Goal: Task Accomplishment & Management: Manage account settings

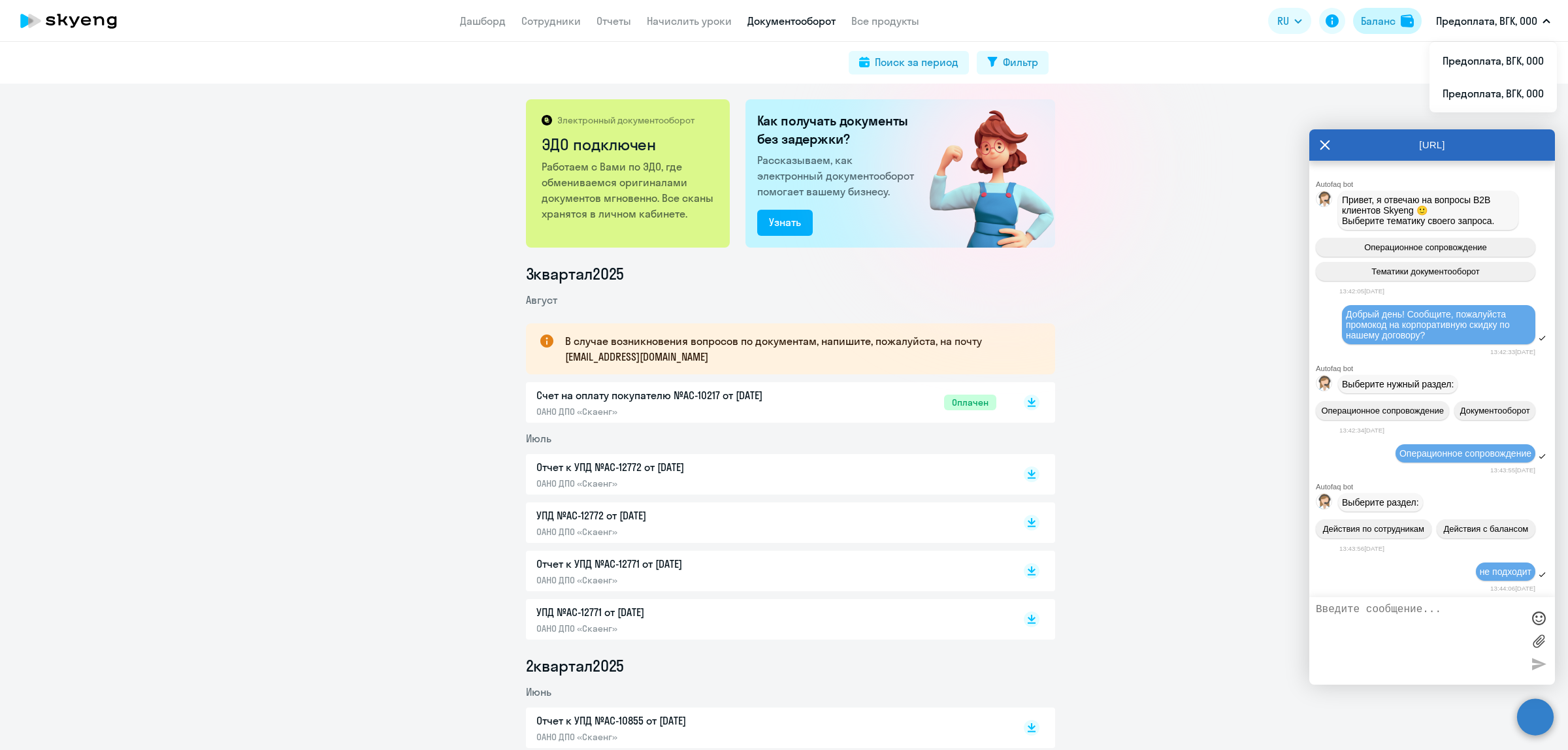
scroll to position [685, 0]
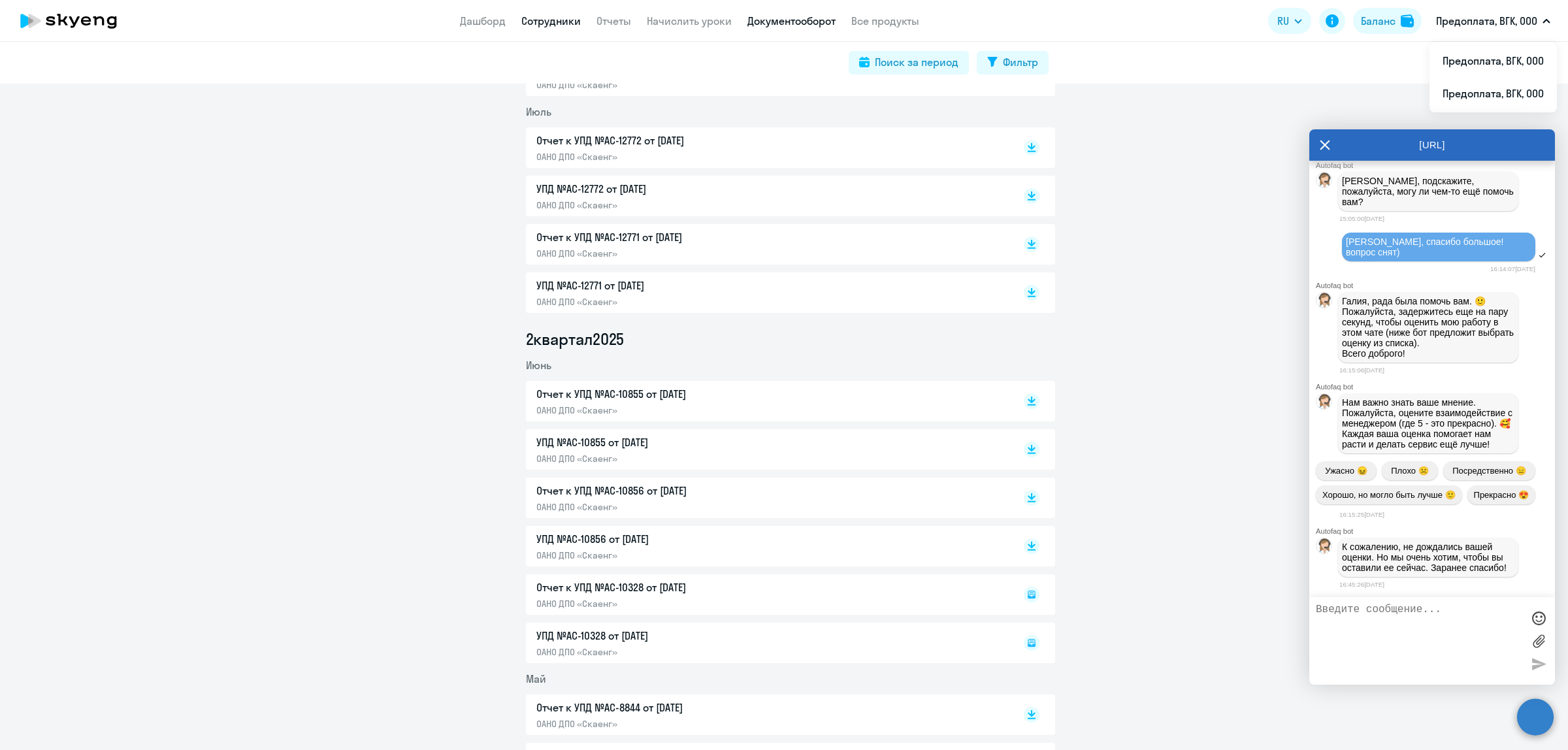
click at [548, 24] on link "Сотрудники" at bounding box center [551, 20] width 60 height 13
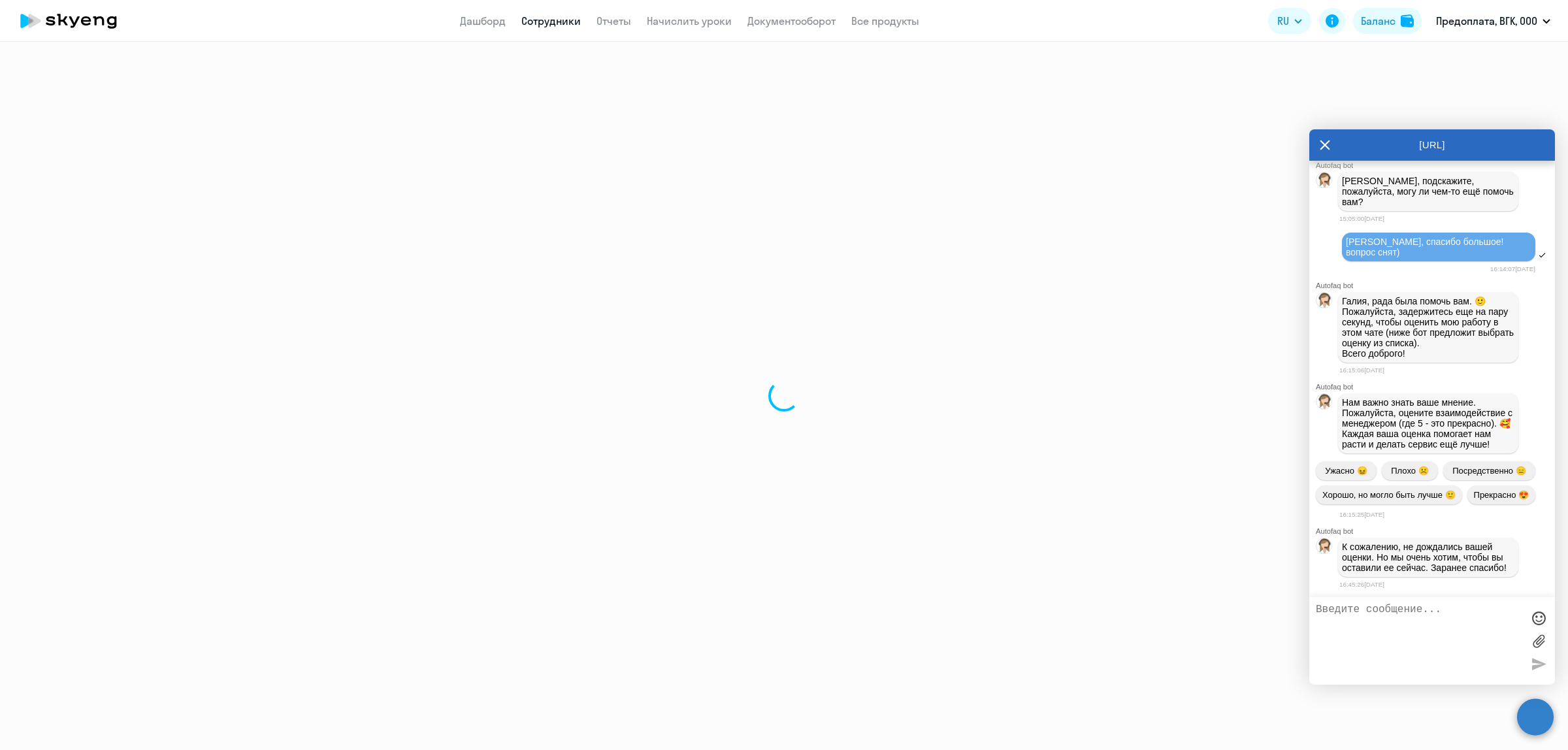
select select "30"
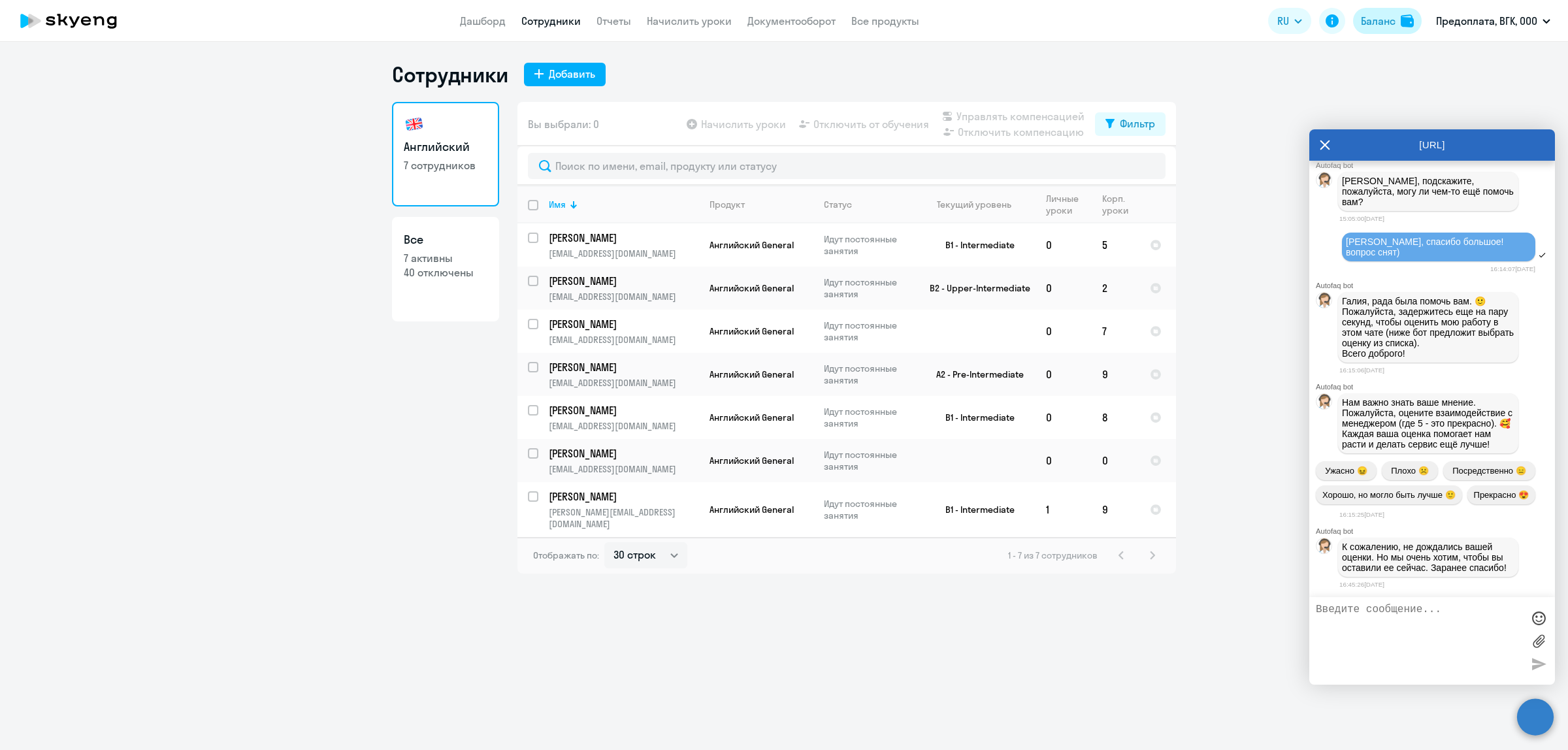
click at [1374, 15] on div "Баланс" at bounding box center [1379, 21] width 35 height 16
select select "english_adult_not_native_speaker"
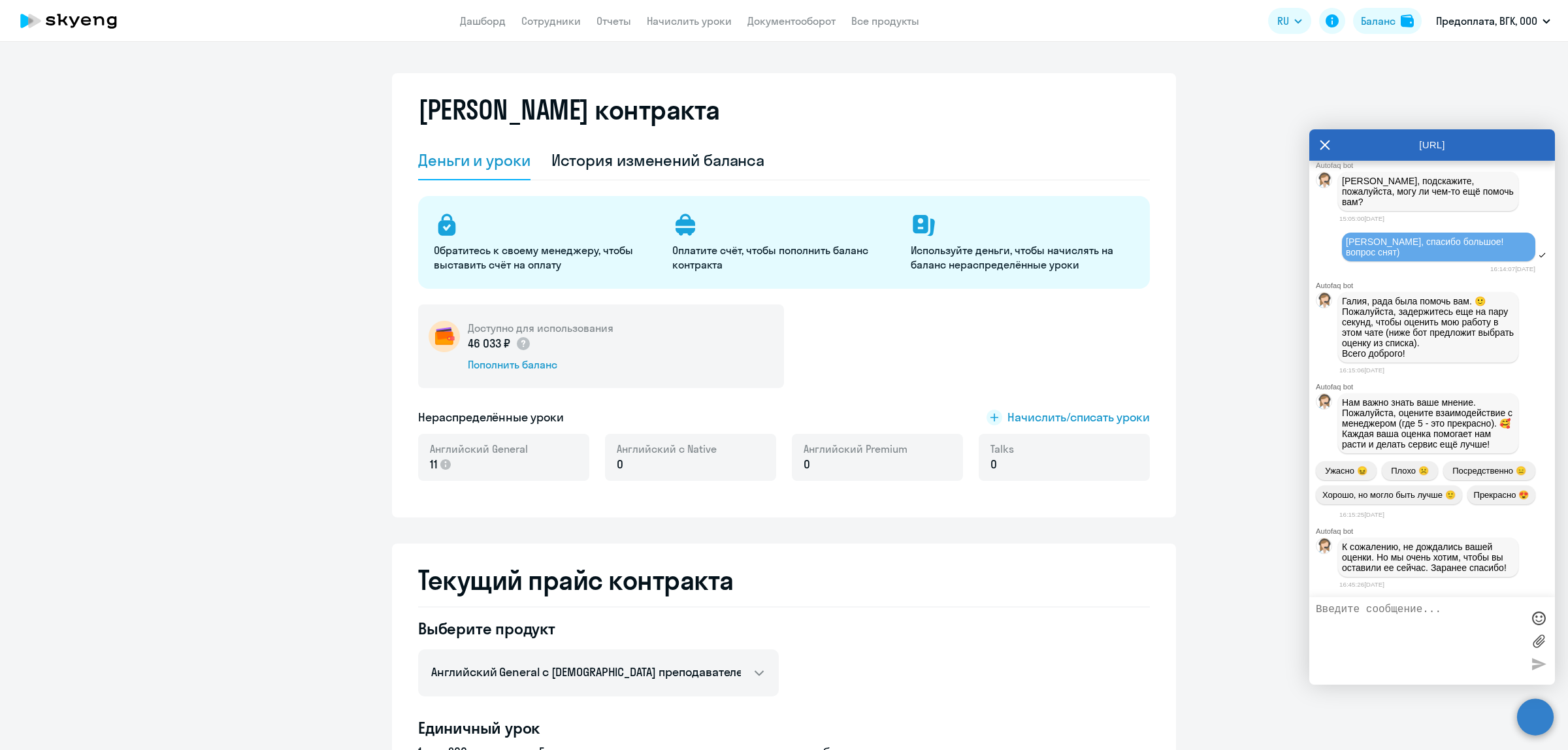
click at [1065, 454] on div "Talks 0" at bounding box center [1064, 458] width 171 height 47
click at [990, 471] on span "0" at bounding box center [993, 465] width 6 height 17
click at [992, 465] on p "0" at bounding box center [1002, 465] width 24 height 17
drag, startPoint x: 986, startPoint y: 462, endPoint x: 842, endPoint y: 463, distance: 144.0
click at [990, 463] on span "0" at bounding box center [993, 465] width 6 height 17
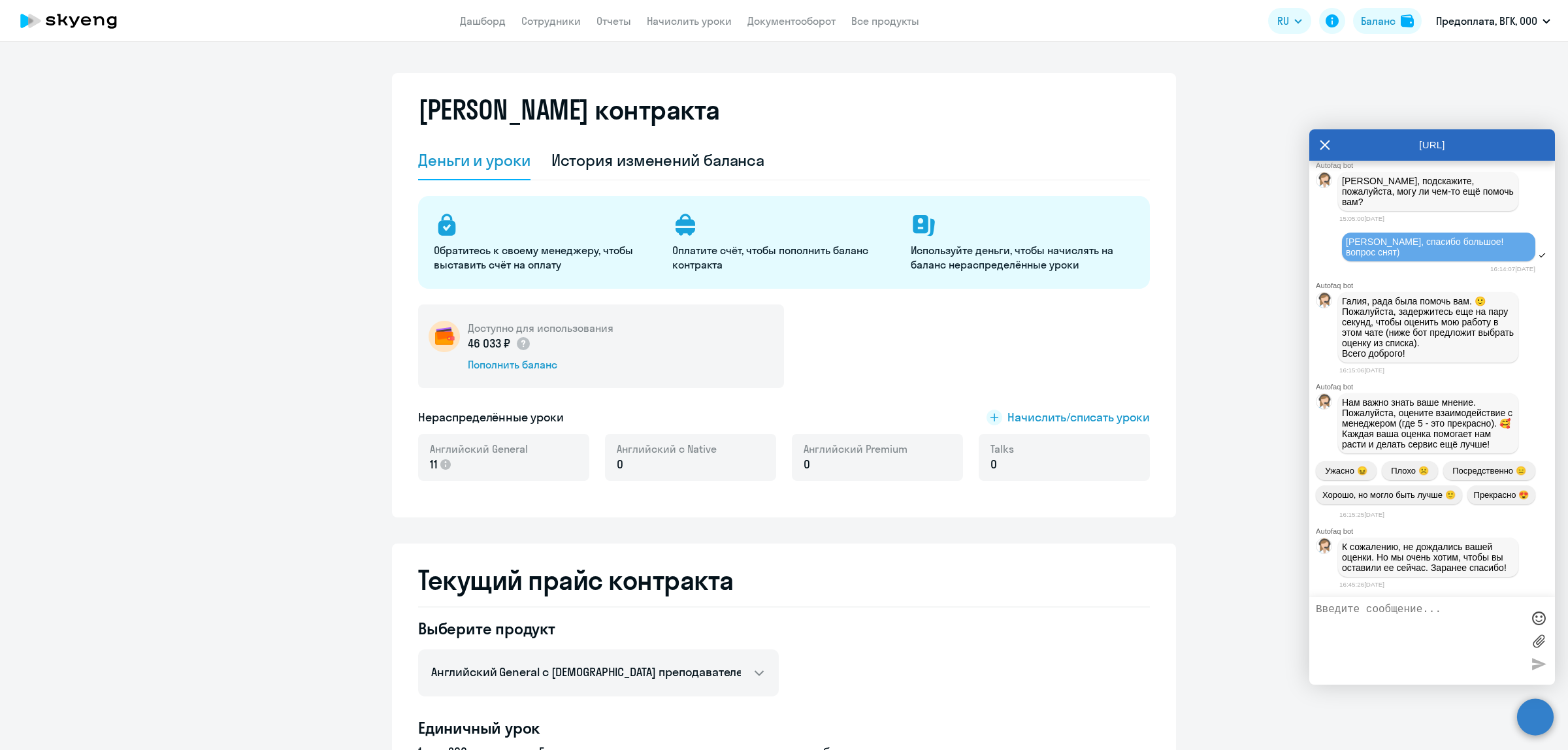
click at [830, 465] on p "0" at bounding box center [856, 465] width 104 height 17
drag, startPoint x: 649, startPoint y: 461, endPoint x: 971, endPoint y: 455, distance: 322.1
click at [651, 461] on p "0" at bounding box center [666, 465] width 100 height 17
click at [1025, 414] on span "Начислить/списать уроки" at bounding box center [1078, 417] width 142 height 17
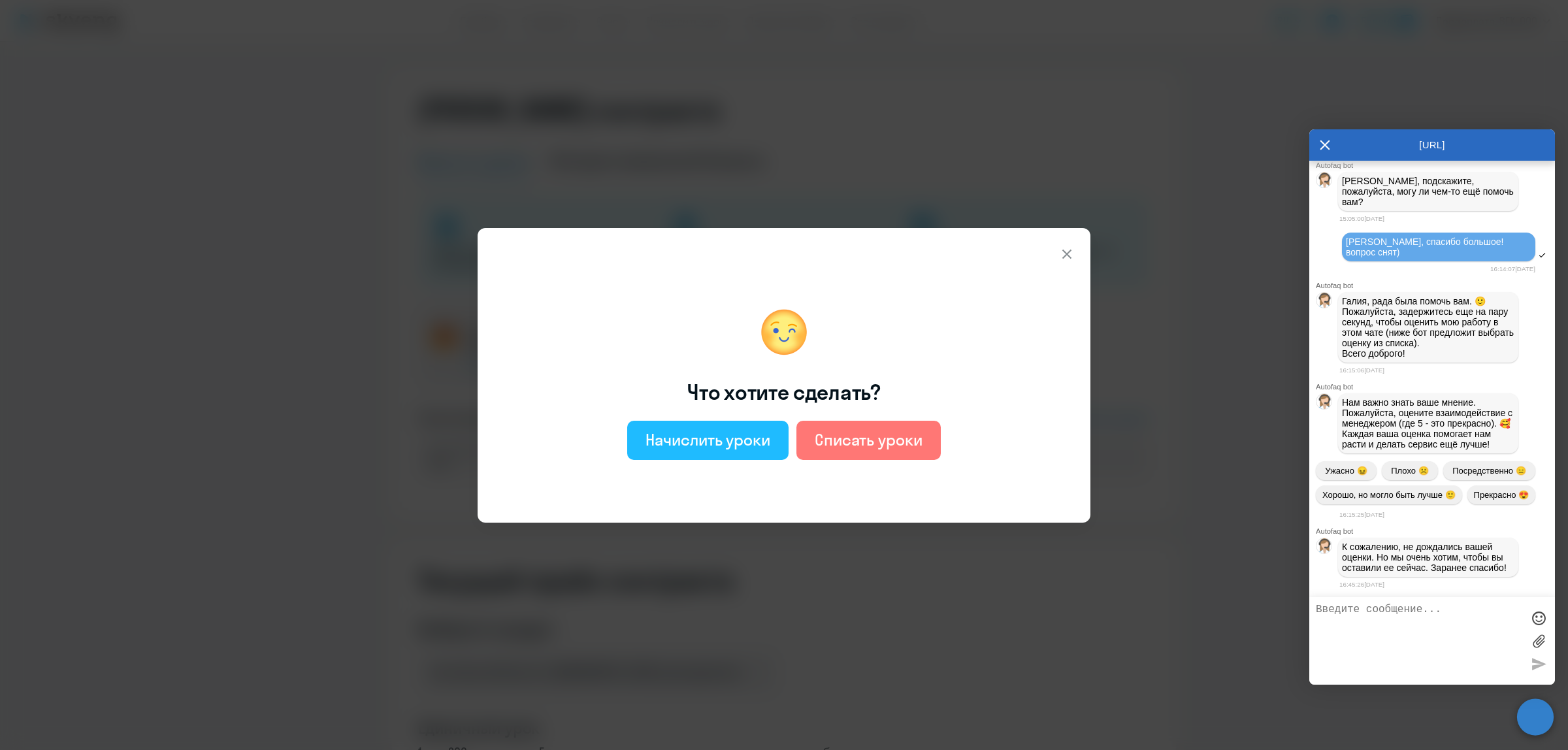
click at [717, 440] on div "Начислить уроки" at bounding box center [707, 439] width 125 height 21
select select "english_adult_not_native_speaker"
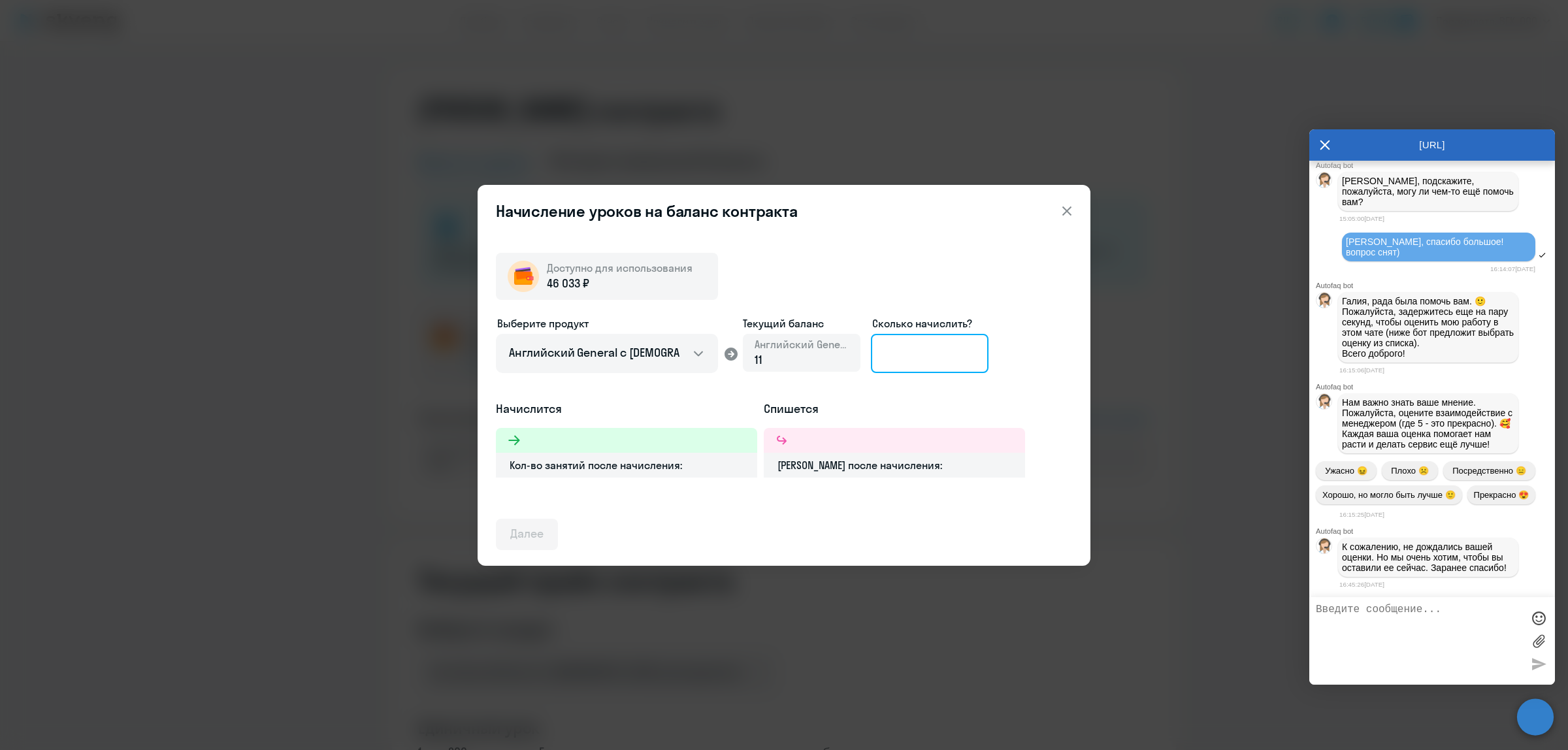
click at [890, 347] on input at bounding box center [930, 354] width 118 height 39
type input "1"
drag, startPoint x: 943, startPoint y: 230, endPoint x: 956, endPoint y: 223, distance: 14.8
click at [943, 230] on div "Начисление уроков на баланс контракта Доступно для использования 46 033 ₽ Выбер…" at bounding box center [784, 375] width 613 height 381
click at [1067, 208] on icon at bounding box center [1067, 211] width 16 height 16
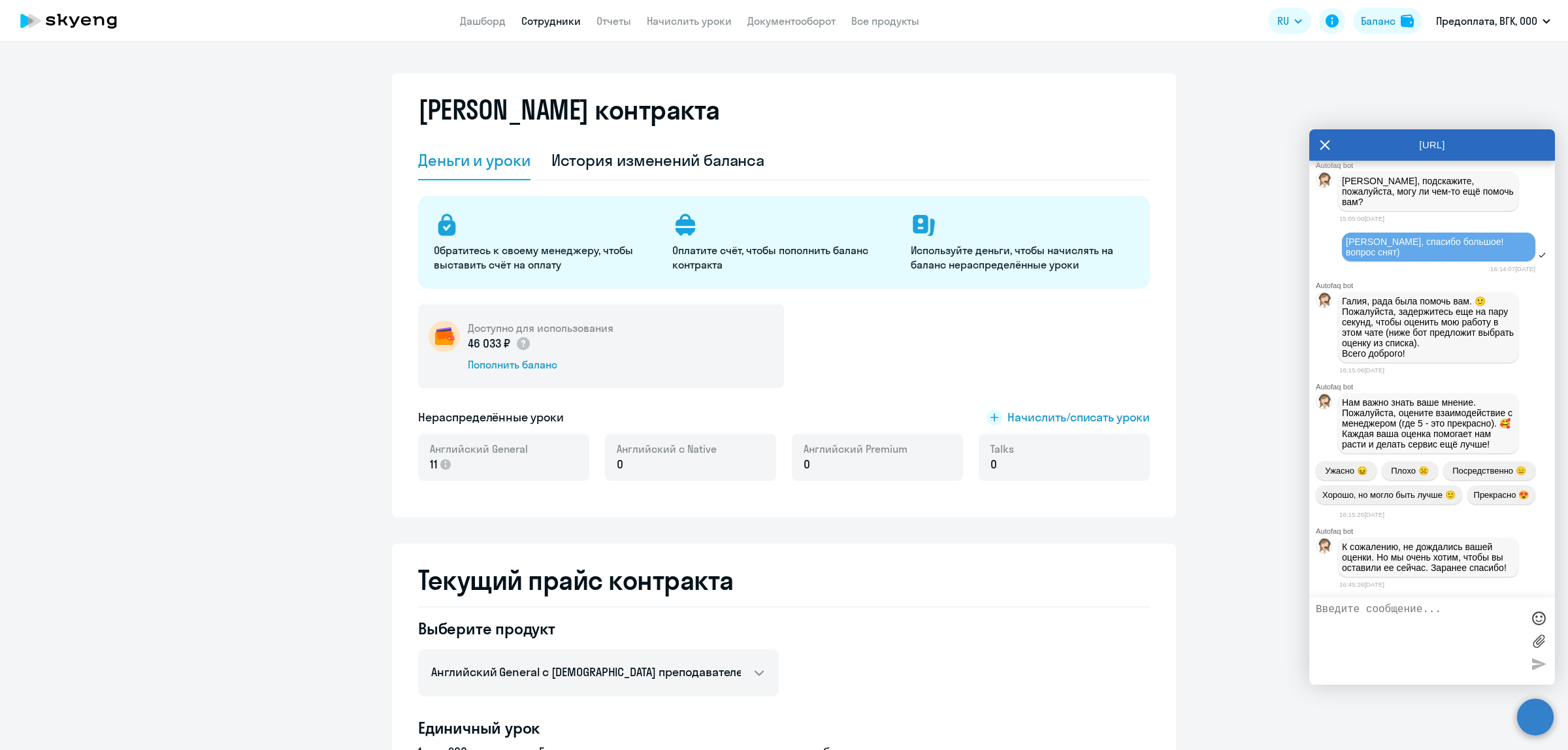
click at [556, 23] on link "Сотрудники" at bounding box center [551, 20] width 60 height 13
select select "30"
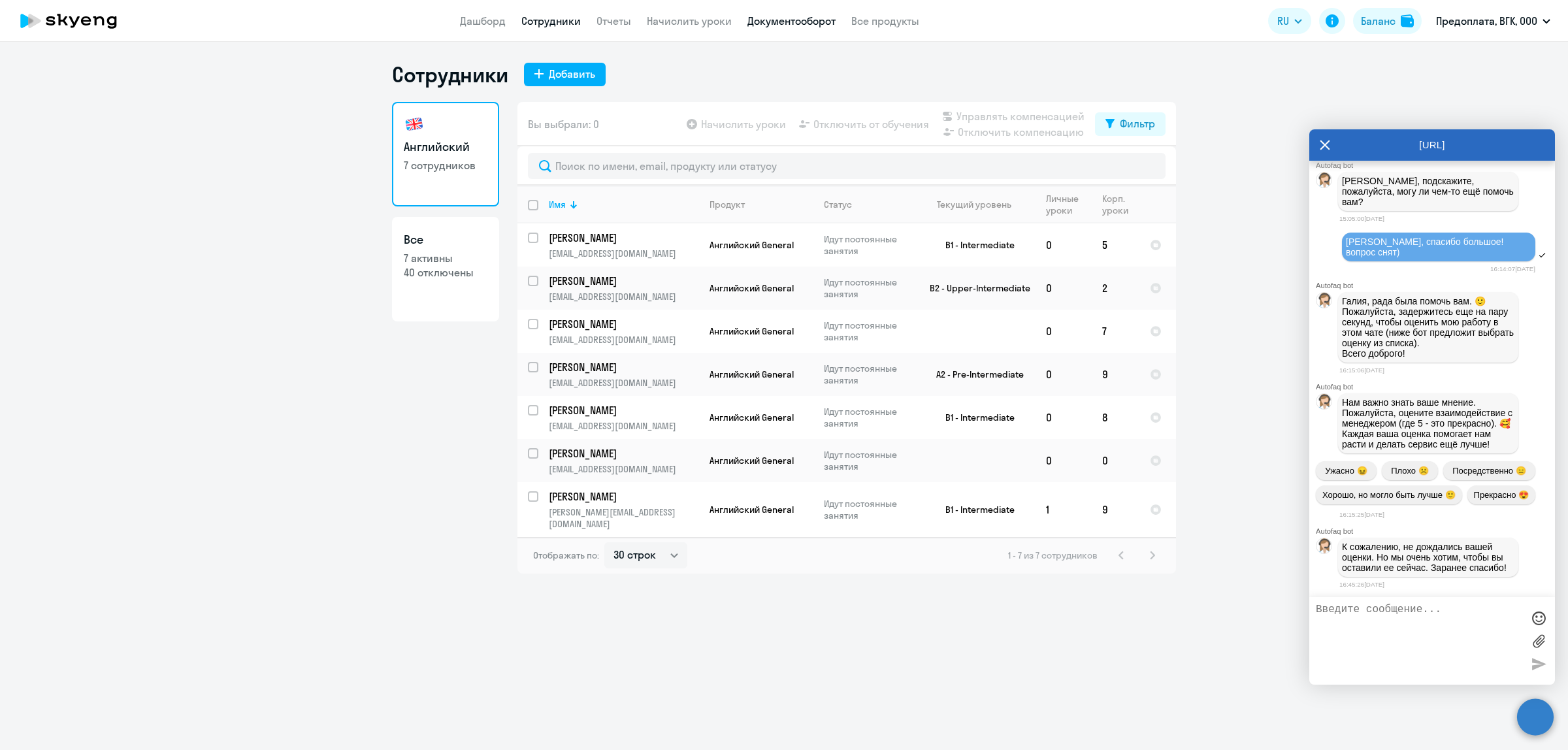
click at [789, 24] on link "Документооборот" at bounding box center [791, 20] width 88 height 13
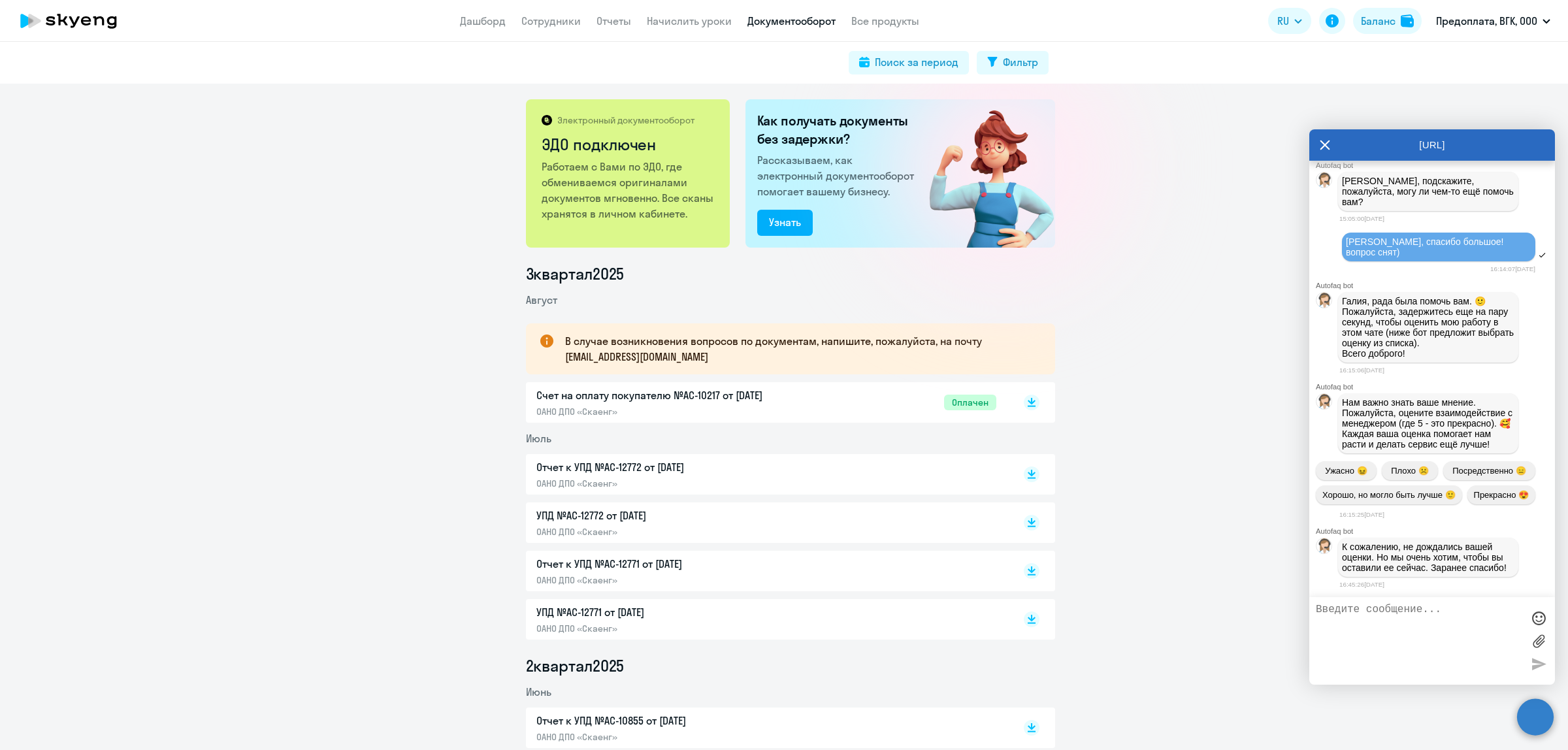
click at [539, 29] on app-header "Дашборд Сотрудники Отчеты Начислить уроки Документооборот Все продукты Дашборд …" at bounding box center [784, 20] width 1568 height 42
click at [542, 20] on link "Сотрудники" at bounding box center [551, 20] width 60 height 13
select select "30"
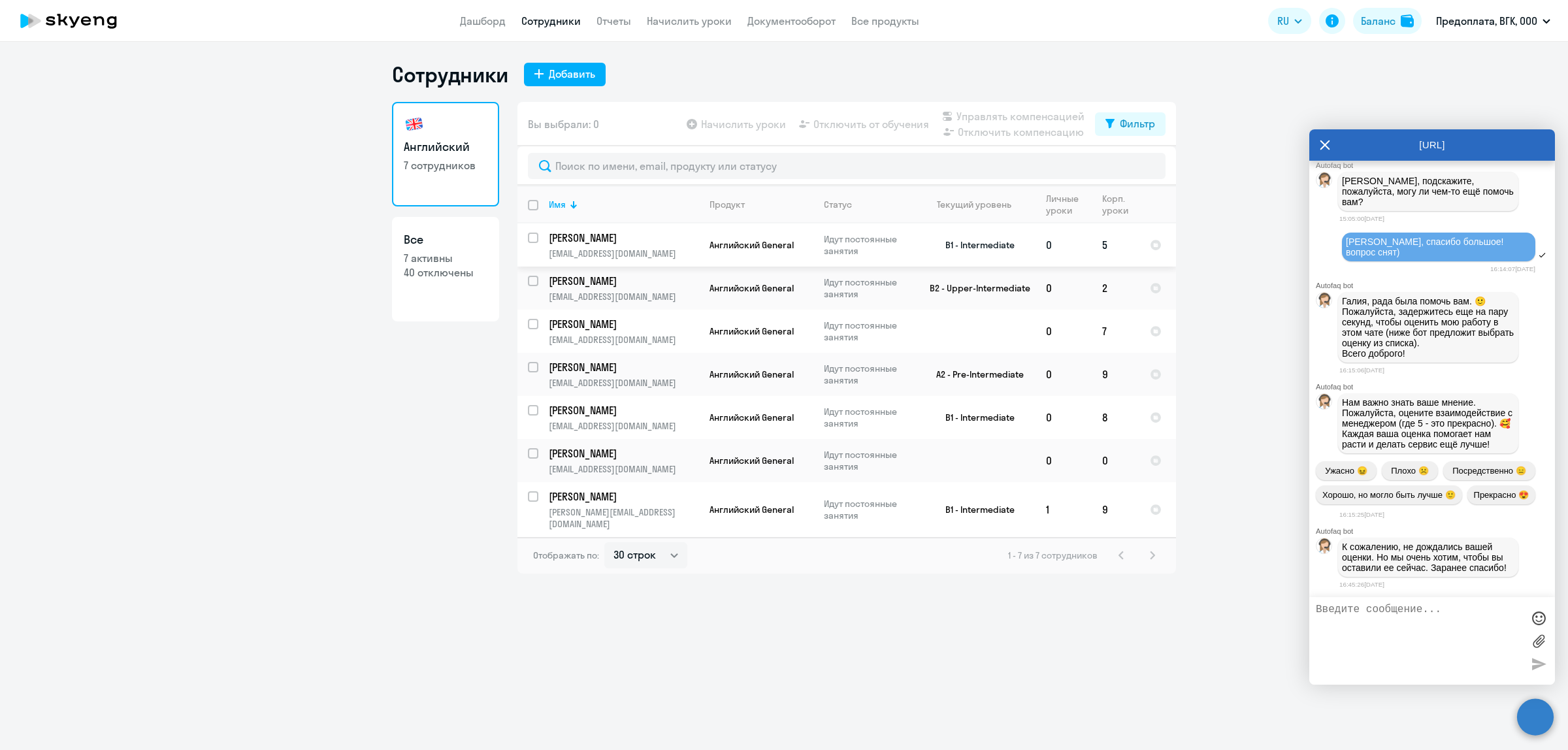
click at [599, 234] on p "[PERSON_NAME]" at bounding box center [622, 237] width 148 height 14
select select "english"
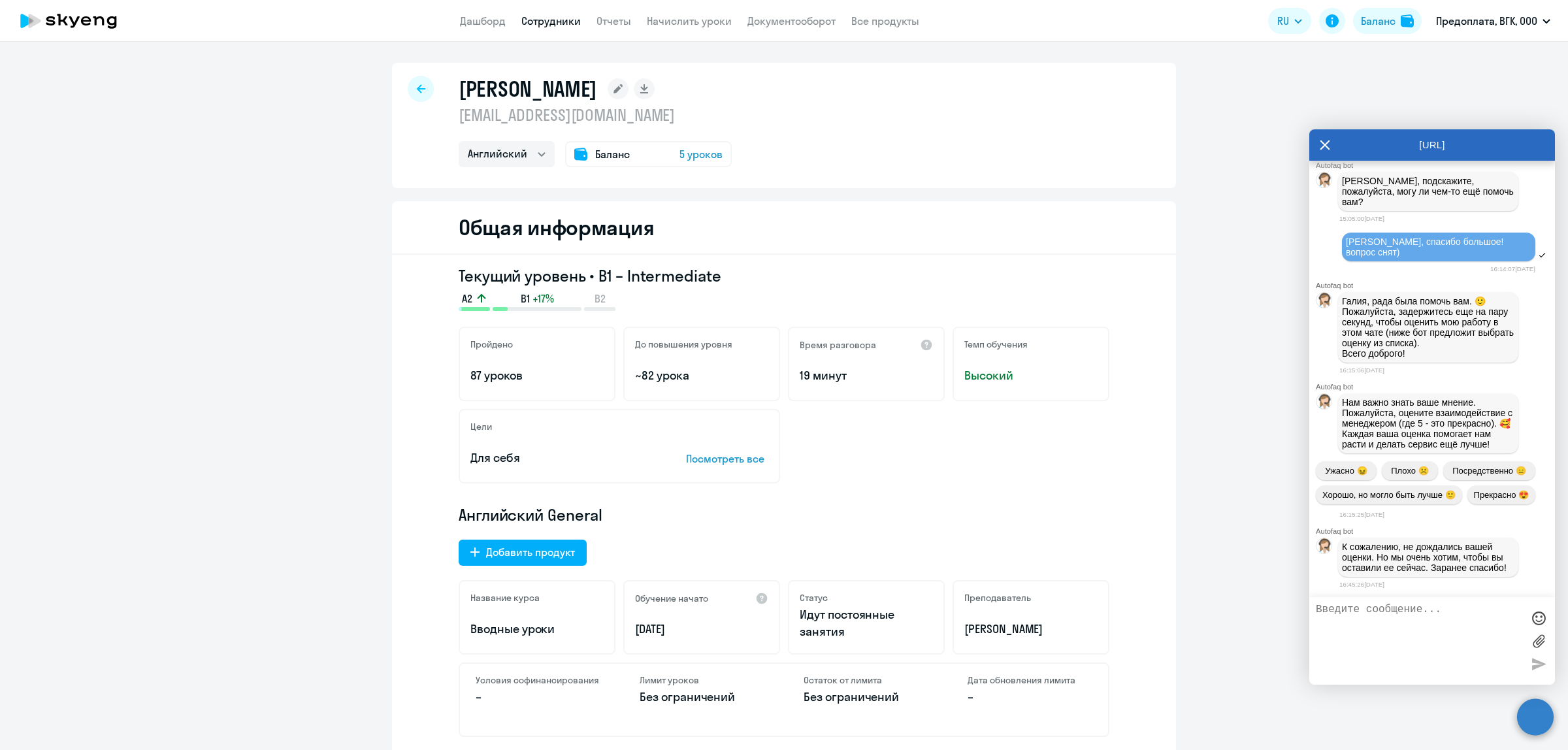
click at [415, 82] on div at bounding box center [420, 88] width 26 height 26
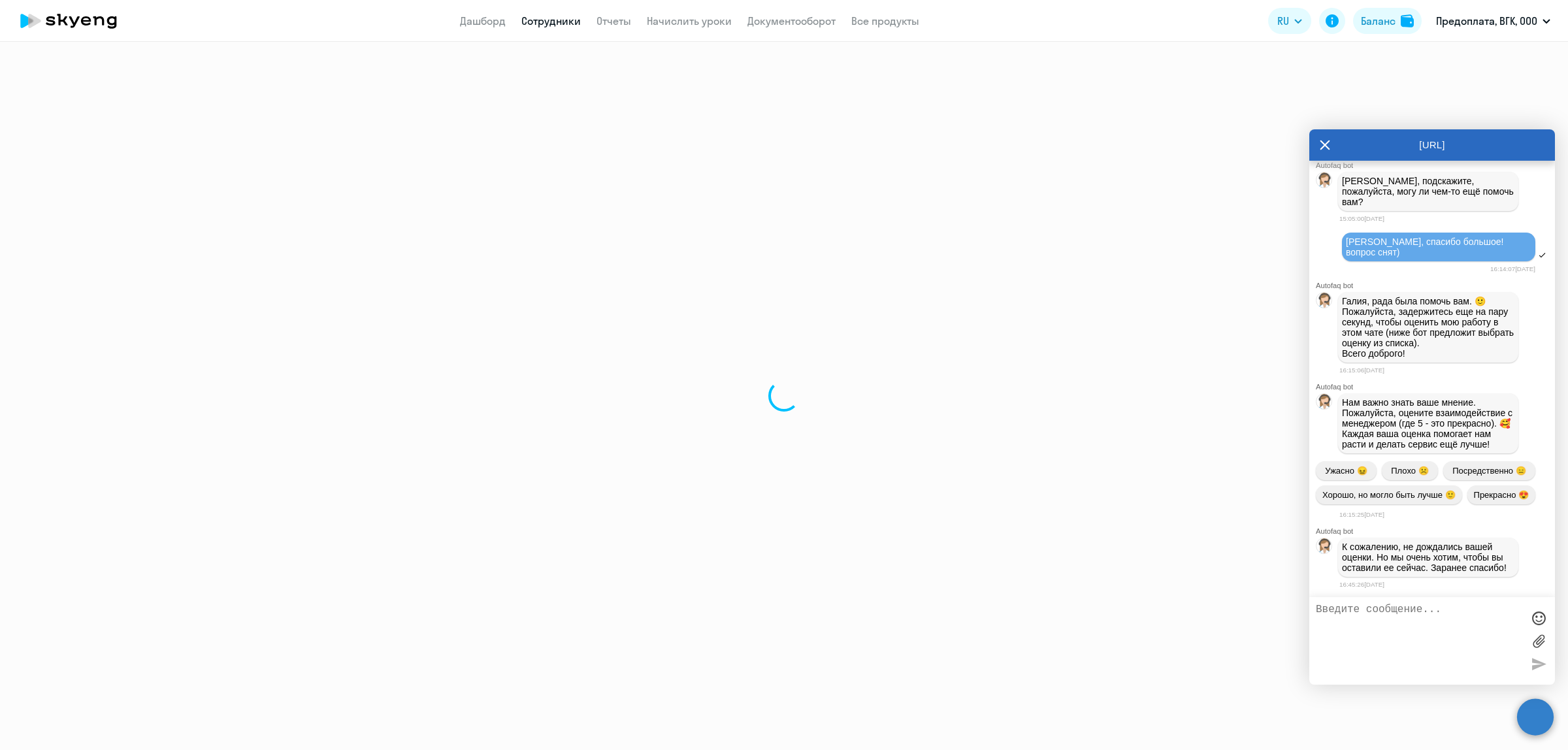
select select "30"
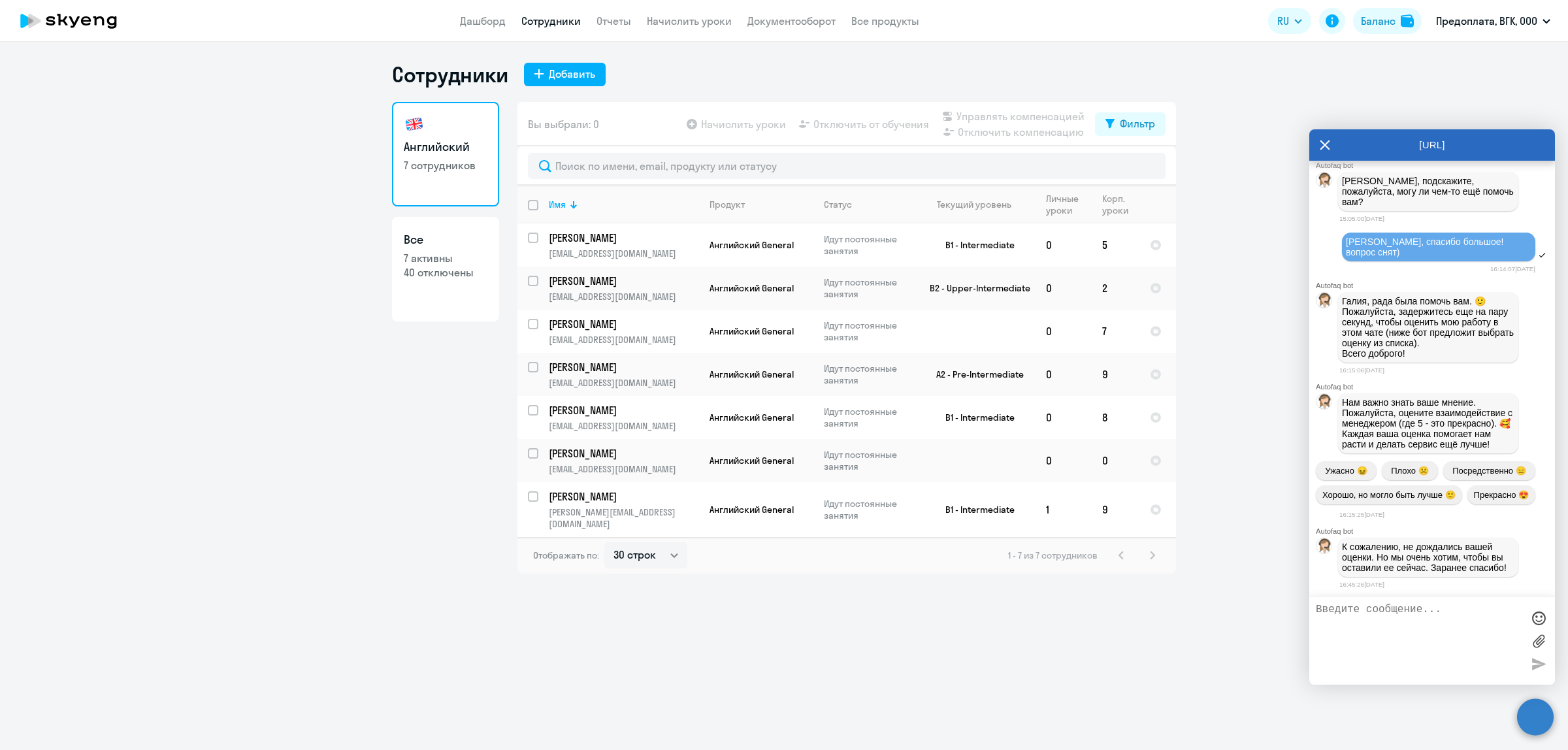
click at [1214, 289] on ng-component "Сотрудники Добавить Английский 7 сотрудников Все 7 активны 40 отключены Вы выбр…" at bounding box center [784, 318] width 1568 height 513
